Goal: Task Accomplishment & Management: Manage account settings

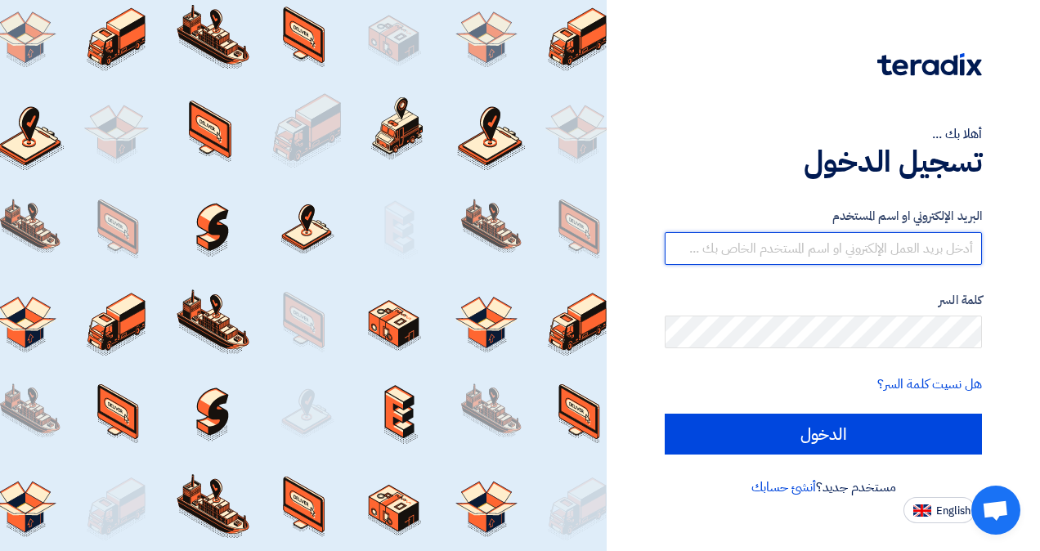
type input "[EMAIL_ADDRESS][DOMAIN_NAME]"
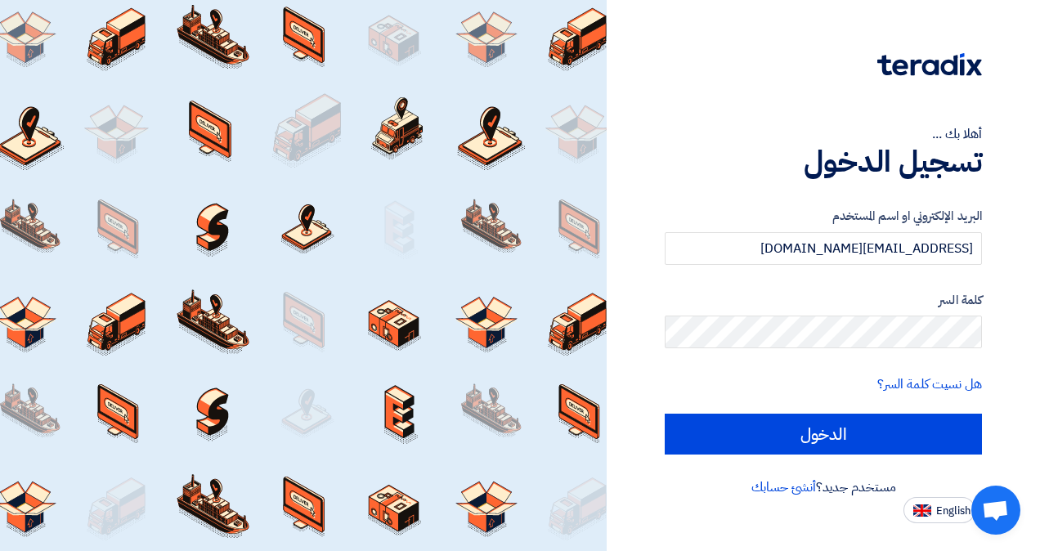
click at [1002, 324] on div "أهلا بك ... تسجيل الدخول البريد الإلكتروني او اسم المستخدم ramez@moorejfcgroup.…" at bounding box center [823, 261] width 409 height 523
click at [829, 455] on div "البريد الإلكتروني او اسم المستخدم ramez@moorejfcgroup.com كلمة السر هل نسيت كلم…" at bounding box center [823, 331] width 317 height 294
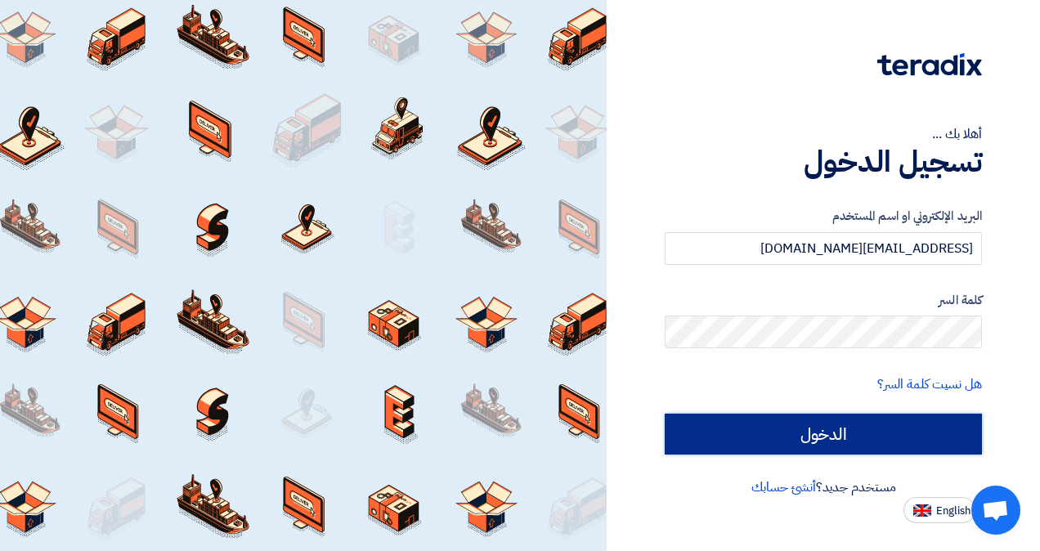
click at [829, 439] on input "الدخول" at bounding box center [823, 434] width 317 height 41
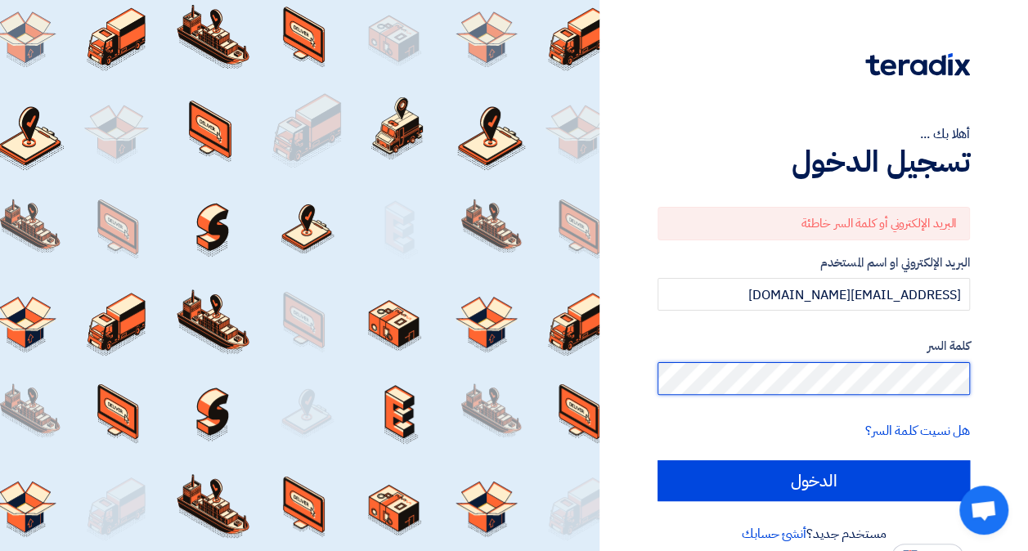
click at [981, 367] on div "أهلا بك ... تسجيل الدخول البريد الإلكتروني أو كلمة السر خاطئة البريد الإلكتروني…" at bounding box center [814, 285] width 404 height 570
click at [1017, 371] on div "أهلا بك ... تسجيل الدخول البريد الإلكتروني أو كلمة السر خاطئة البريد الإلكتروني…" at bounding box center [813, 285] width 428 height 570
click at [995, 381] on div "أهلا بك ... تسجيل الدخول البريد الإلكتروني أو كلمة السر خاطئة البريد الإلكتروني…" at bounding box center [814, 285] width 404 height 570
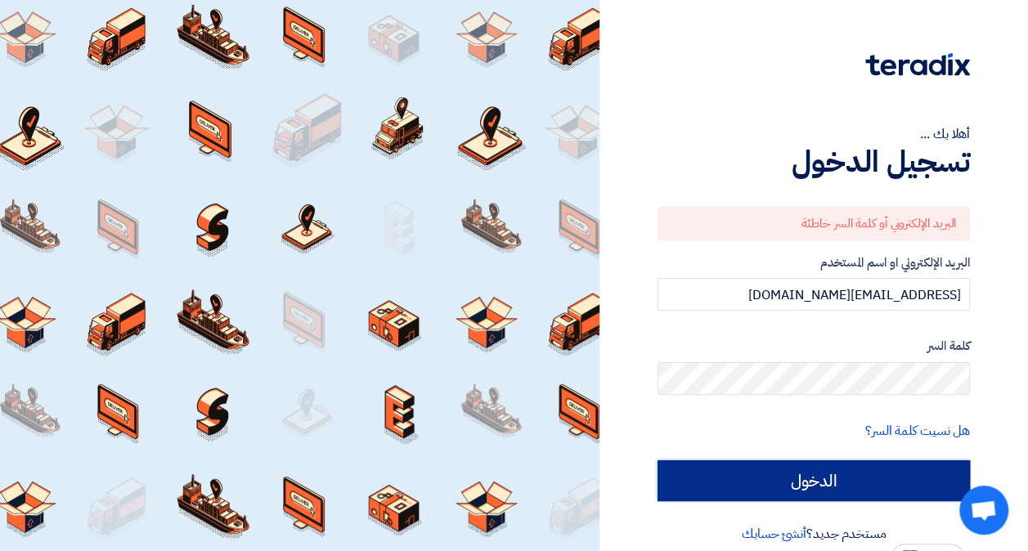
click at [863, 468] on input "الدخول" at bounding box center [813, 480] width 312 height 41
type input "Sign in"
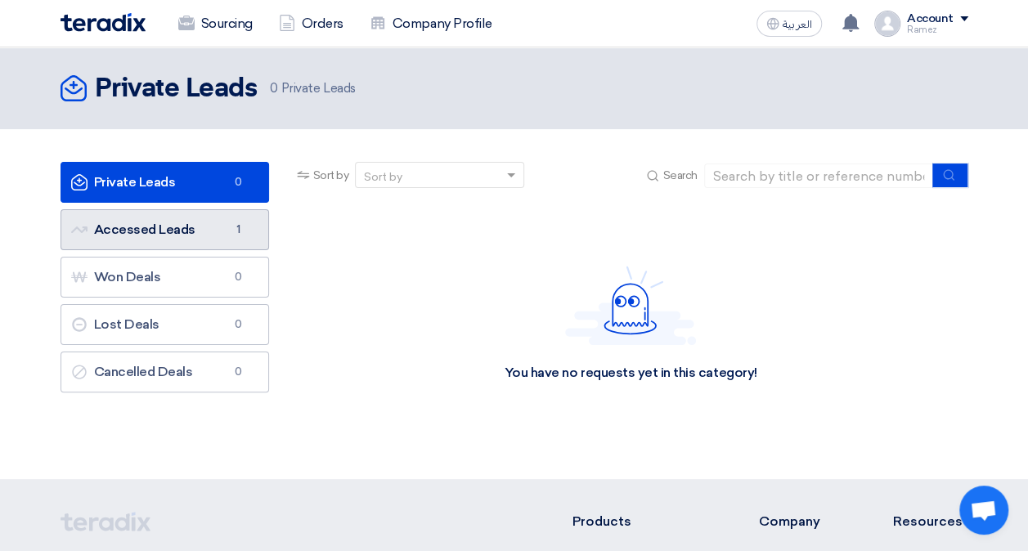
click at [164, 234] on link "Accessed Leads Accessed Leads 1" at bounding box center [165, 229] width 209 height 41
